Goal: Information Seeking & Learning: Learn about a topic

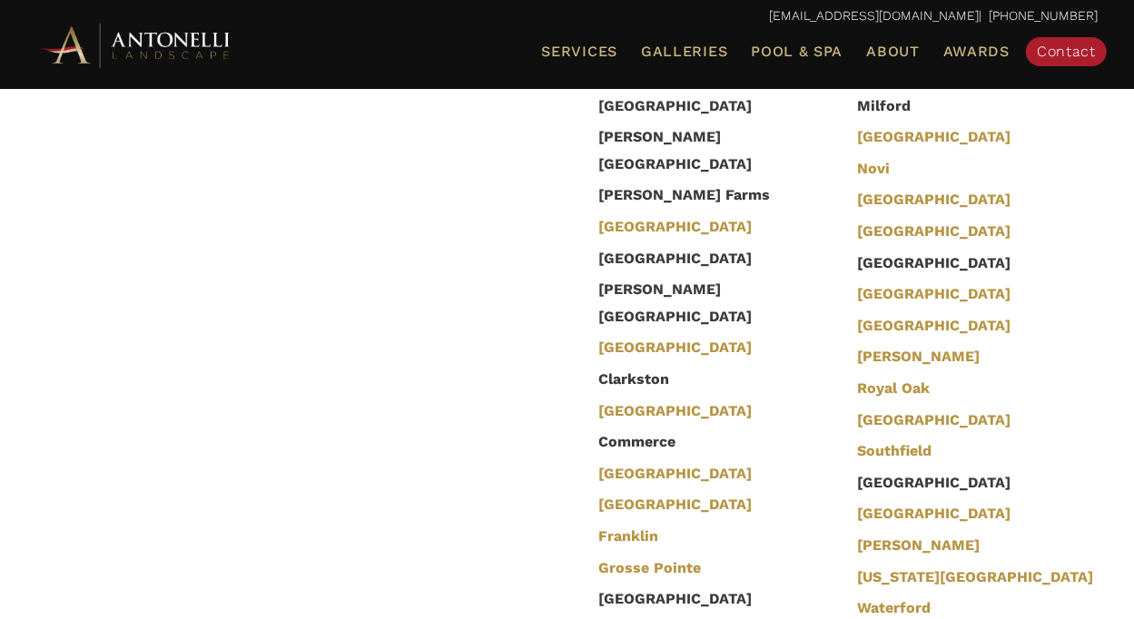
scroll to position [4430, 0]
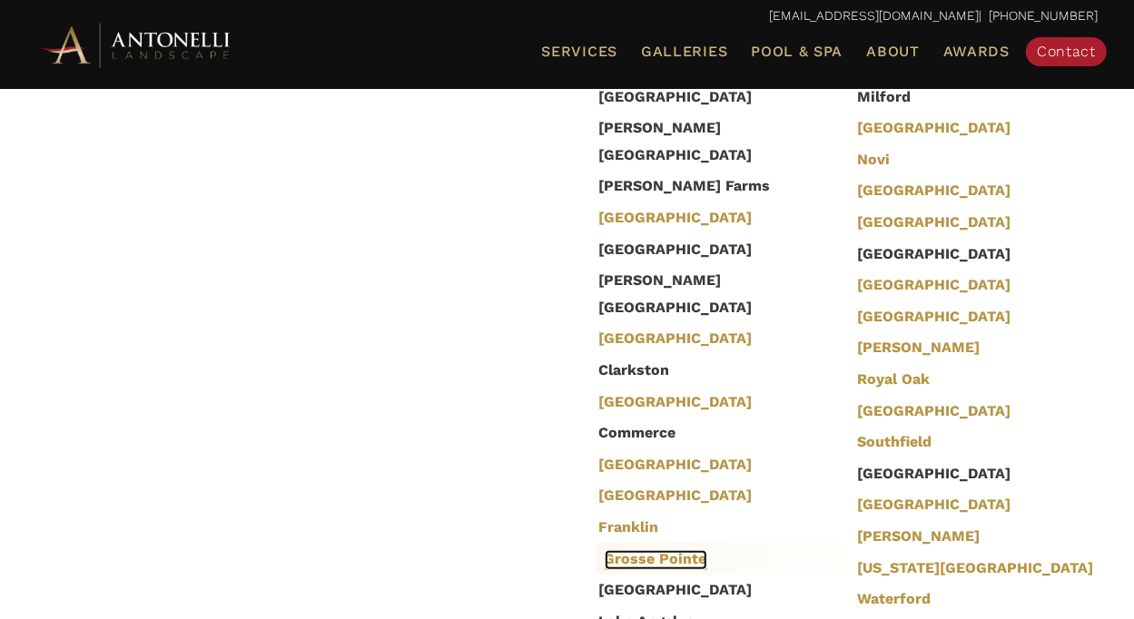
click at [630, 550] on link "Grosse Pointe" at bounding box center [656, 560] width 103 height 20
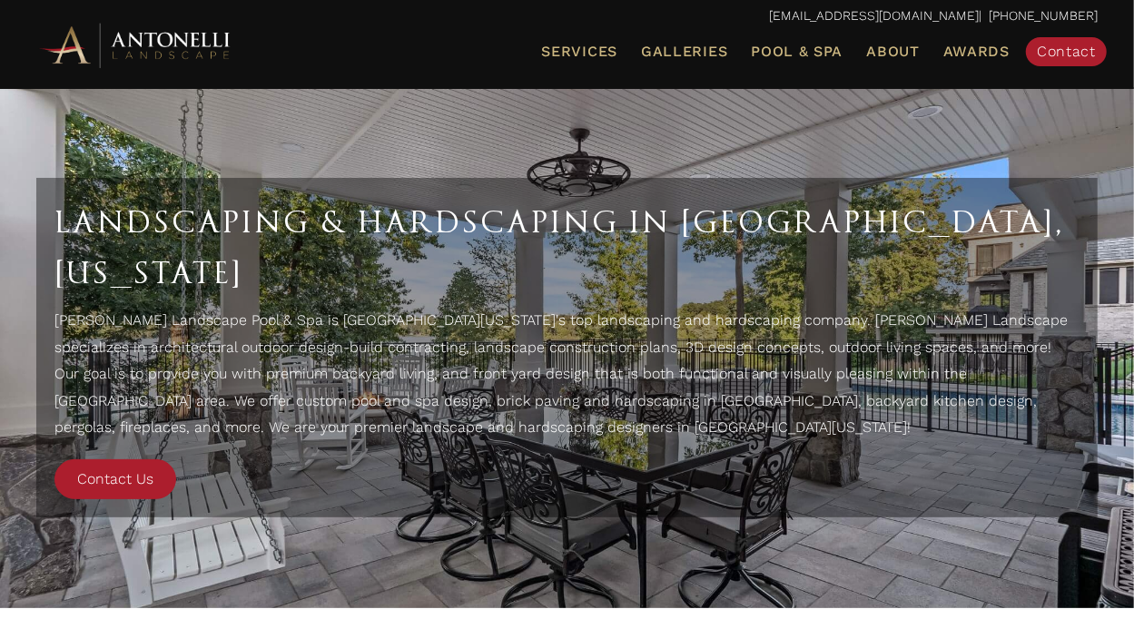
click at [204, 68] on img at bounding box center [136, 45] width 200 height 50
click at [110, 481] on span "Contact Us" at bounding box center [115, 478] width 76 height 17
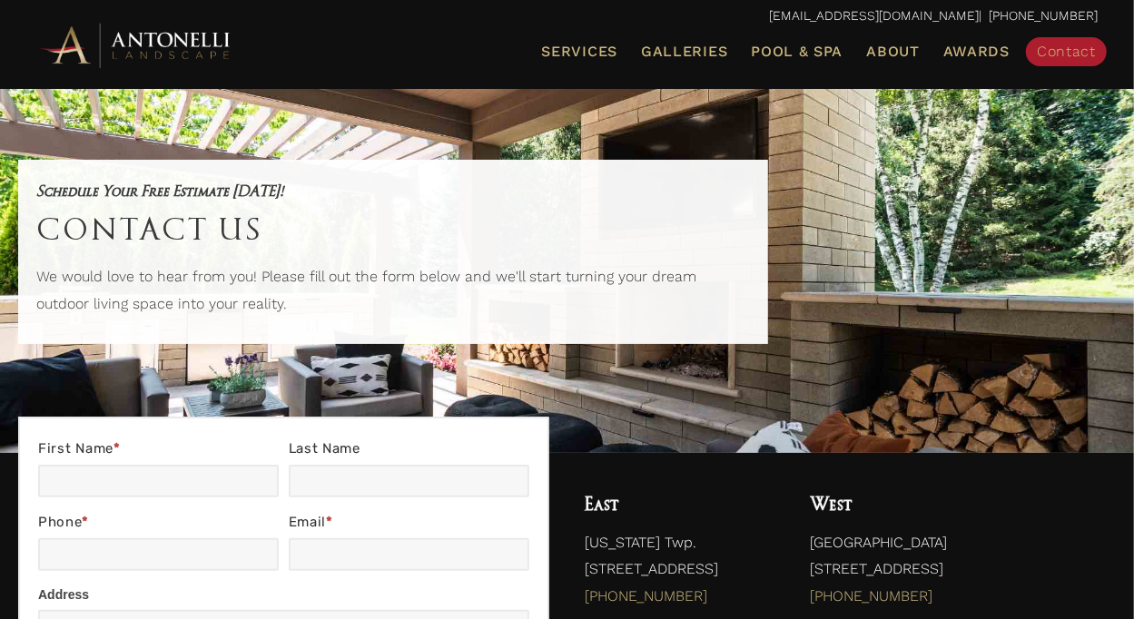
click at [159, 361] on div "Schedule Your Free Estimate Today! Contact Us We would love to hear from you! P…" at bounding box center [402, 252] width 768 height 221
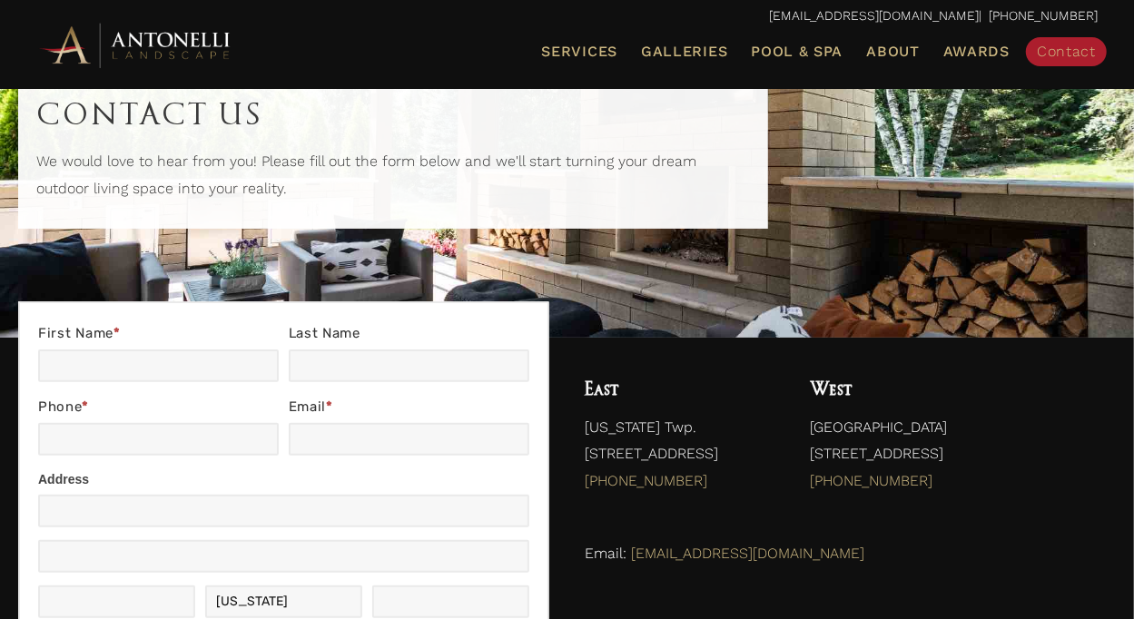
scroll to position [123, 0]
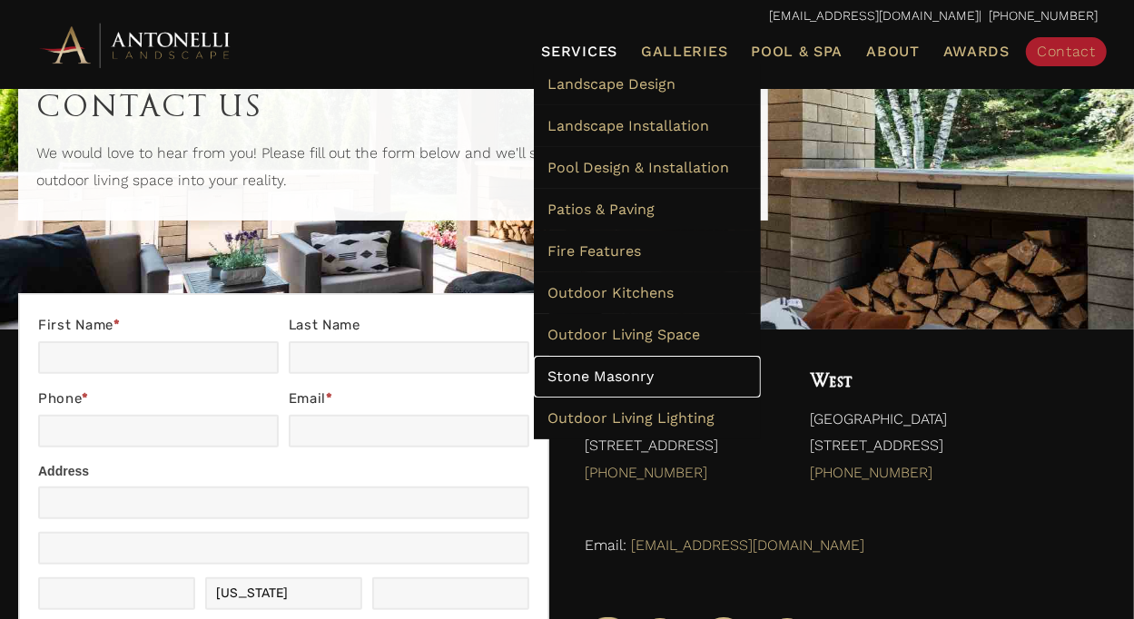
click at [548, 385] on span "Stone Masonry" at bounding box center [601, 376] width 106 height 17
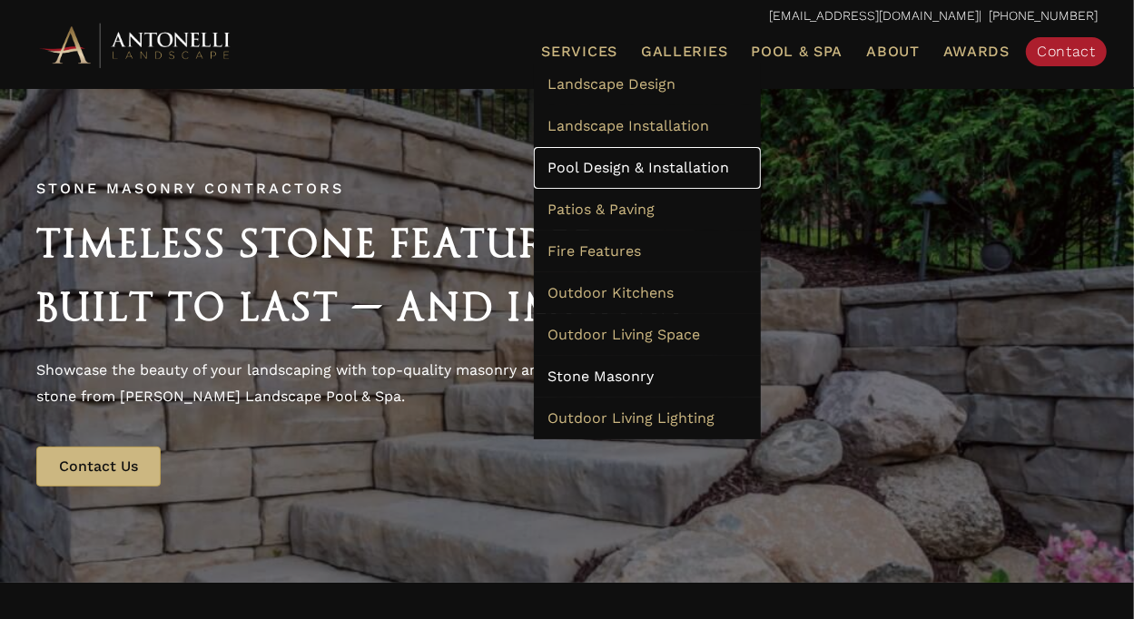
click at [548, 176] on span "Pool Design & Installation" at bounding box center [639, 167] width 182 height 17
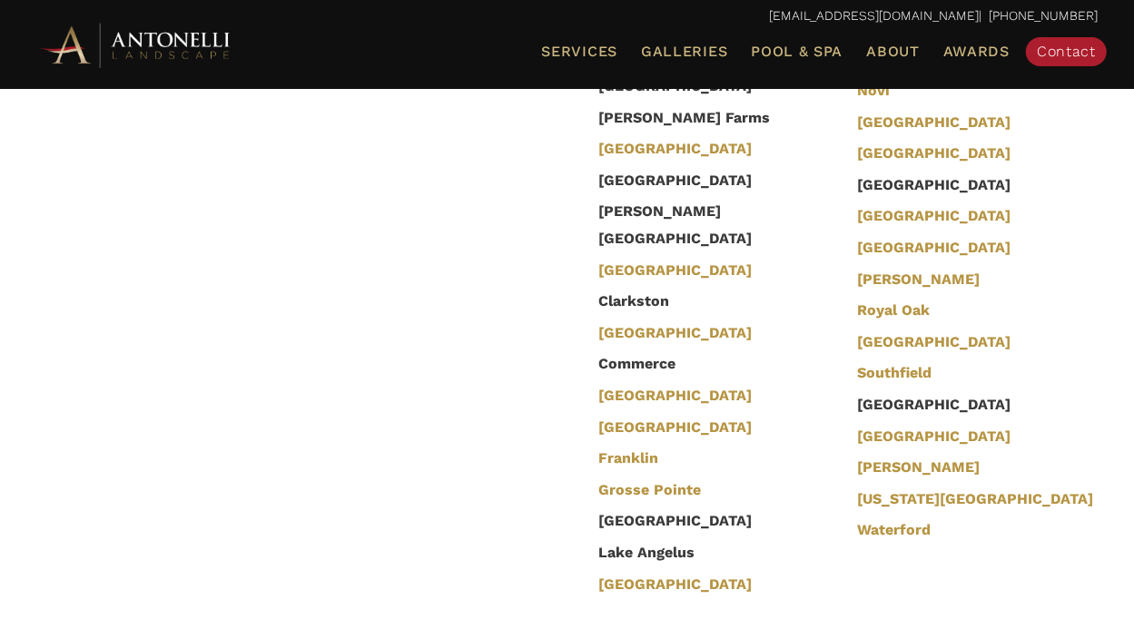
scroll to position [5755, 0]
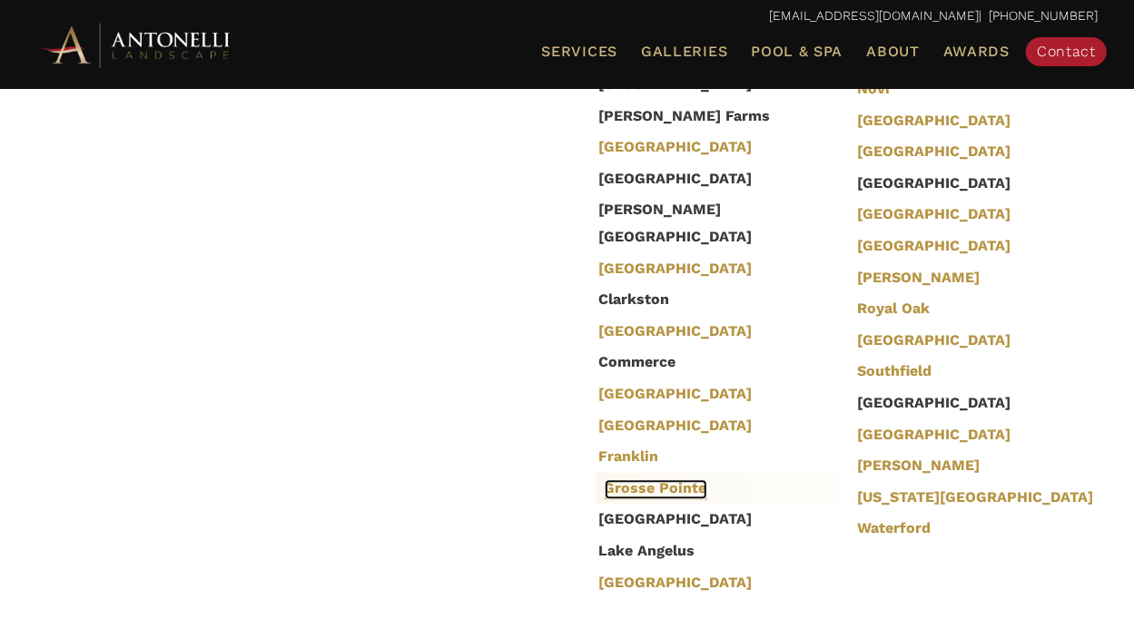
click at [658, 479] on link "Grosse Pointe" at bounding box center [656, 489] width 103 height 20
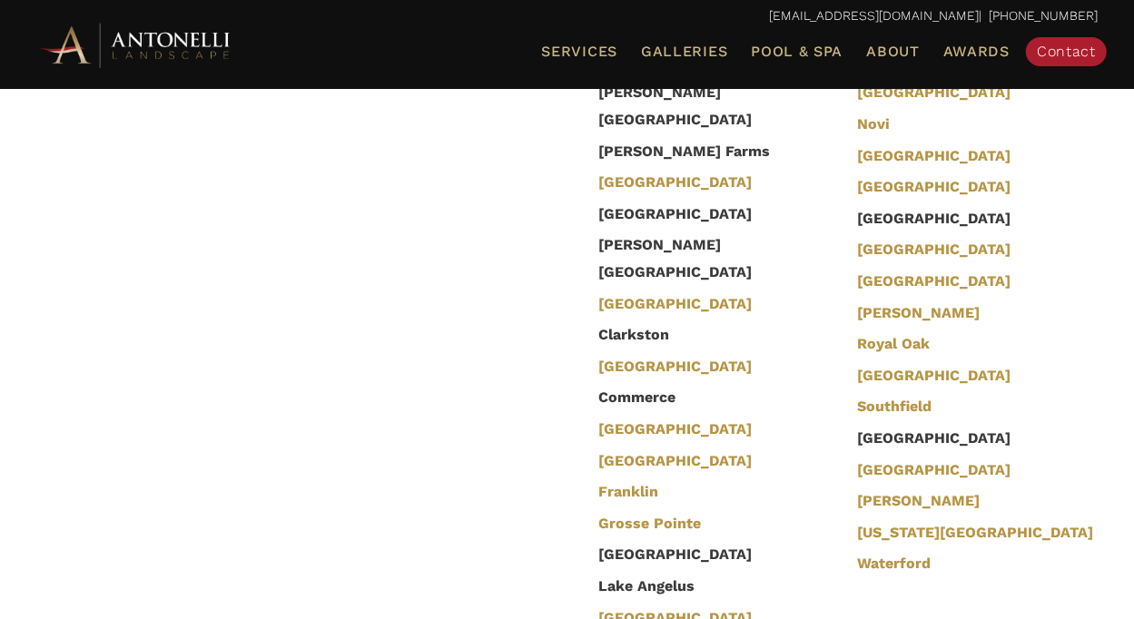
scroll to position [5720, 0]
click at [677, 514] on link "Grosse Pointe" at bounding box center [656, 524] width 103 height 20
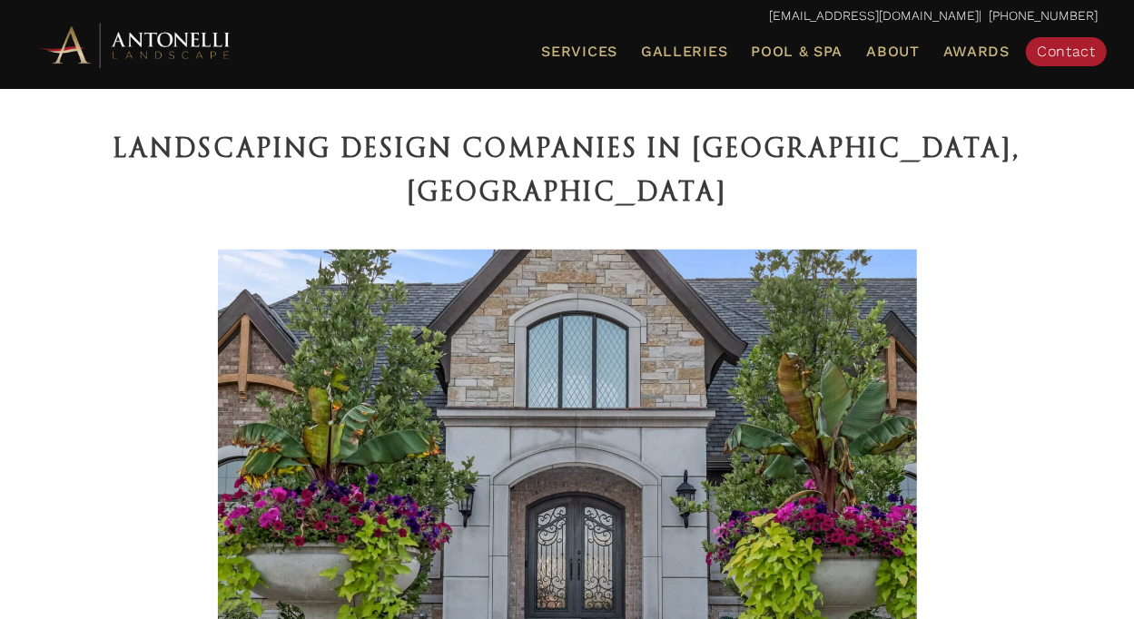
scroll to position [534, 0]
